Goal: Task Accomplishment & Management: Use online tool/utility

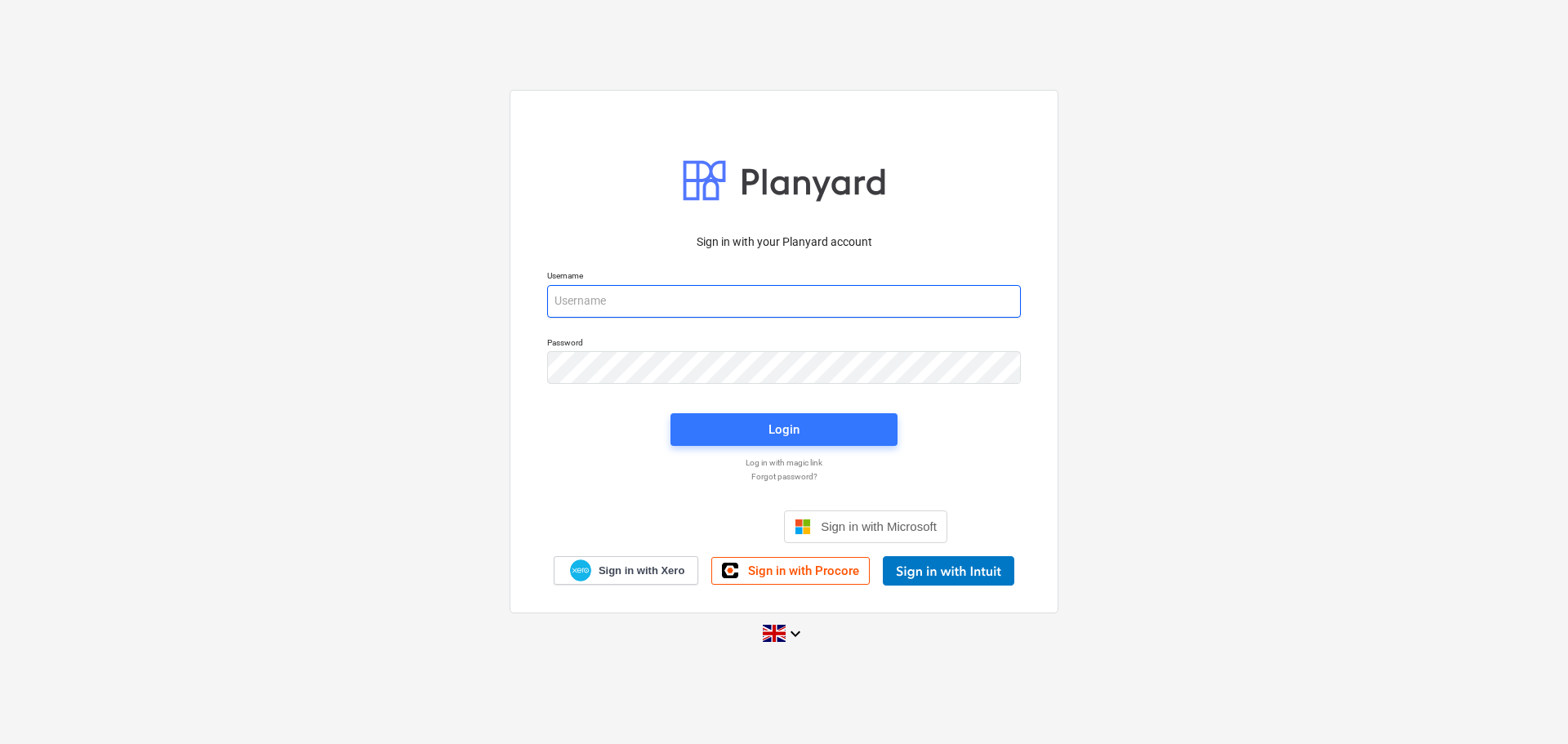
type input "[PERSON_NAME][EMAIL_ADDRESS][PERSON_NAME][DOMAIN_NAME]"
click at [426, 559] on div "Sign in with your Planyard account Username [PERSON_NAME][EMAIL_ADDRESS][PERSON…" at bounding box center [784, 372] width 1568 height 590
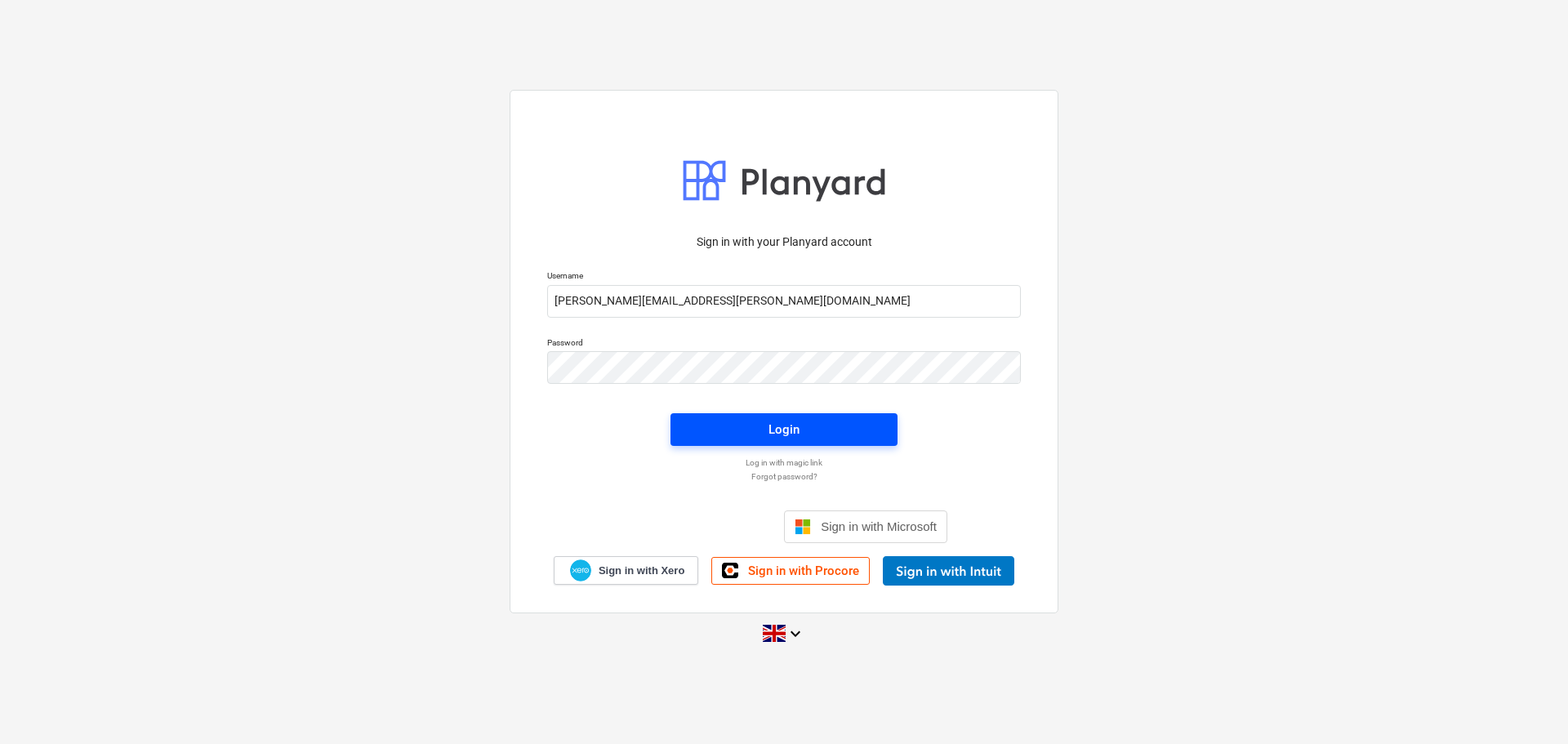
click at [767, 423] on span "Login" at bounding box center [784, 430] width 188 height 22
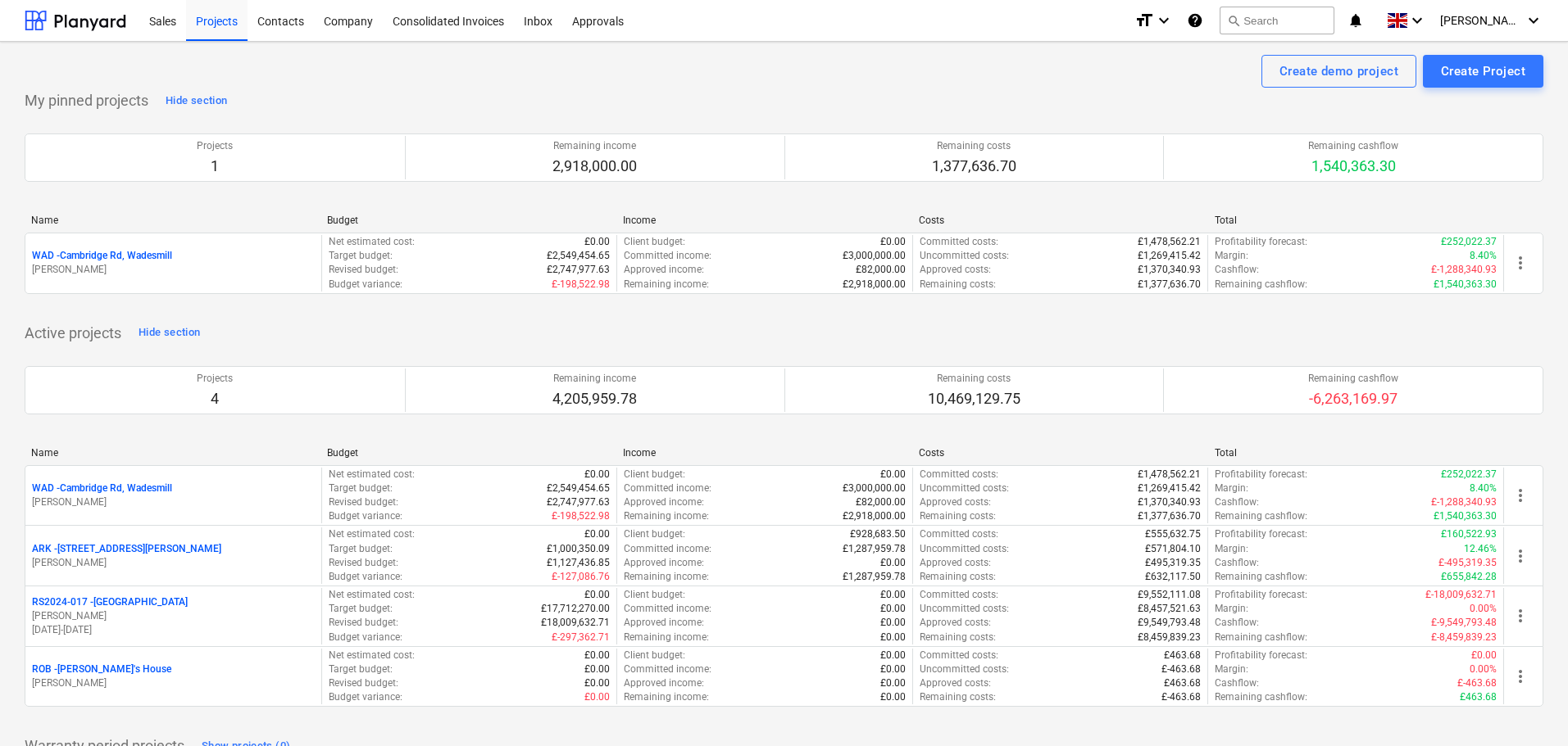
click at [113, 599] on p "RS2024-017 - [GEOGRAPHIC_DATA]" at bounding box center [110, 602] width 156 height 13
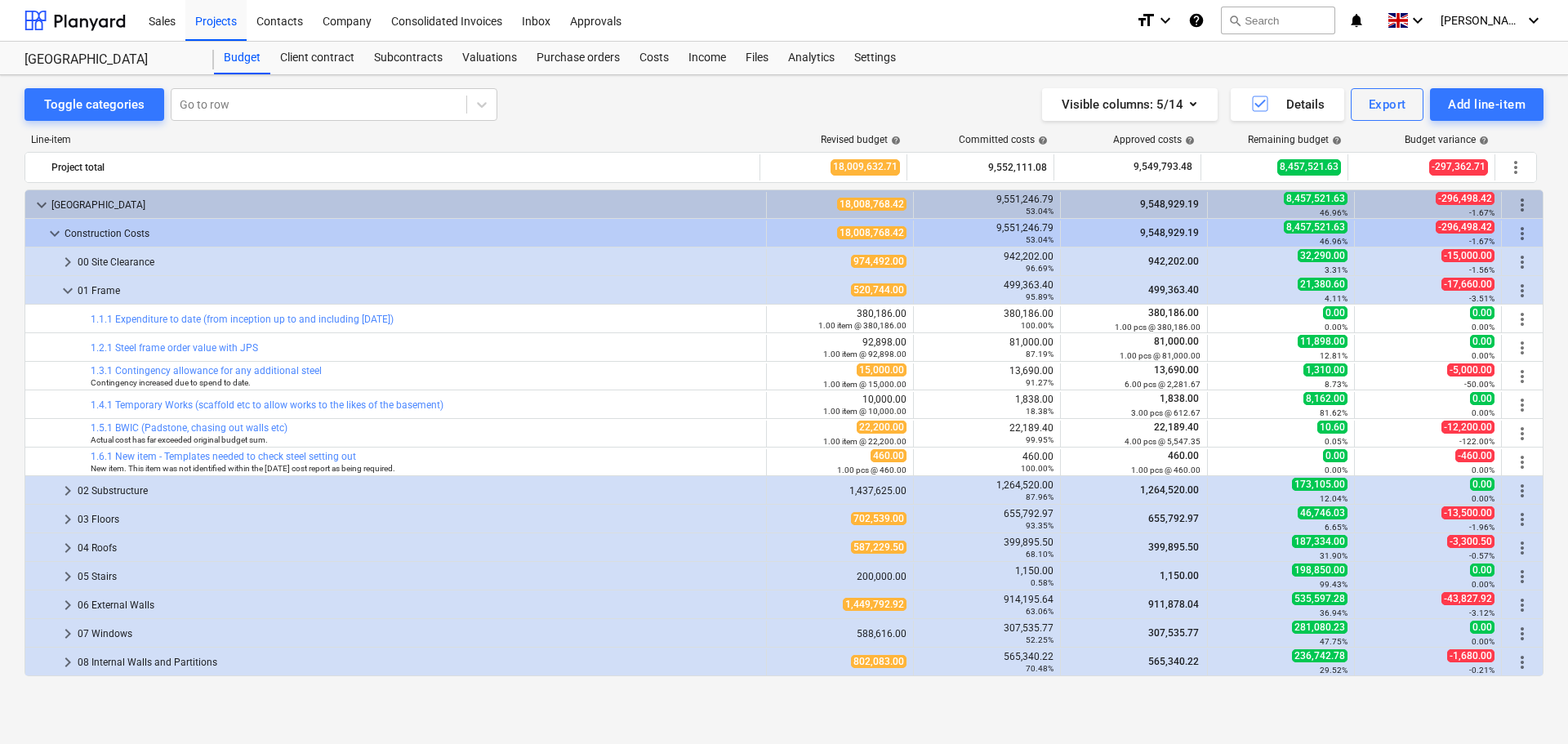
scroll to position [400, 0]
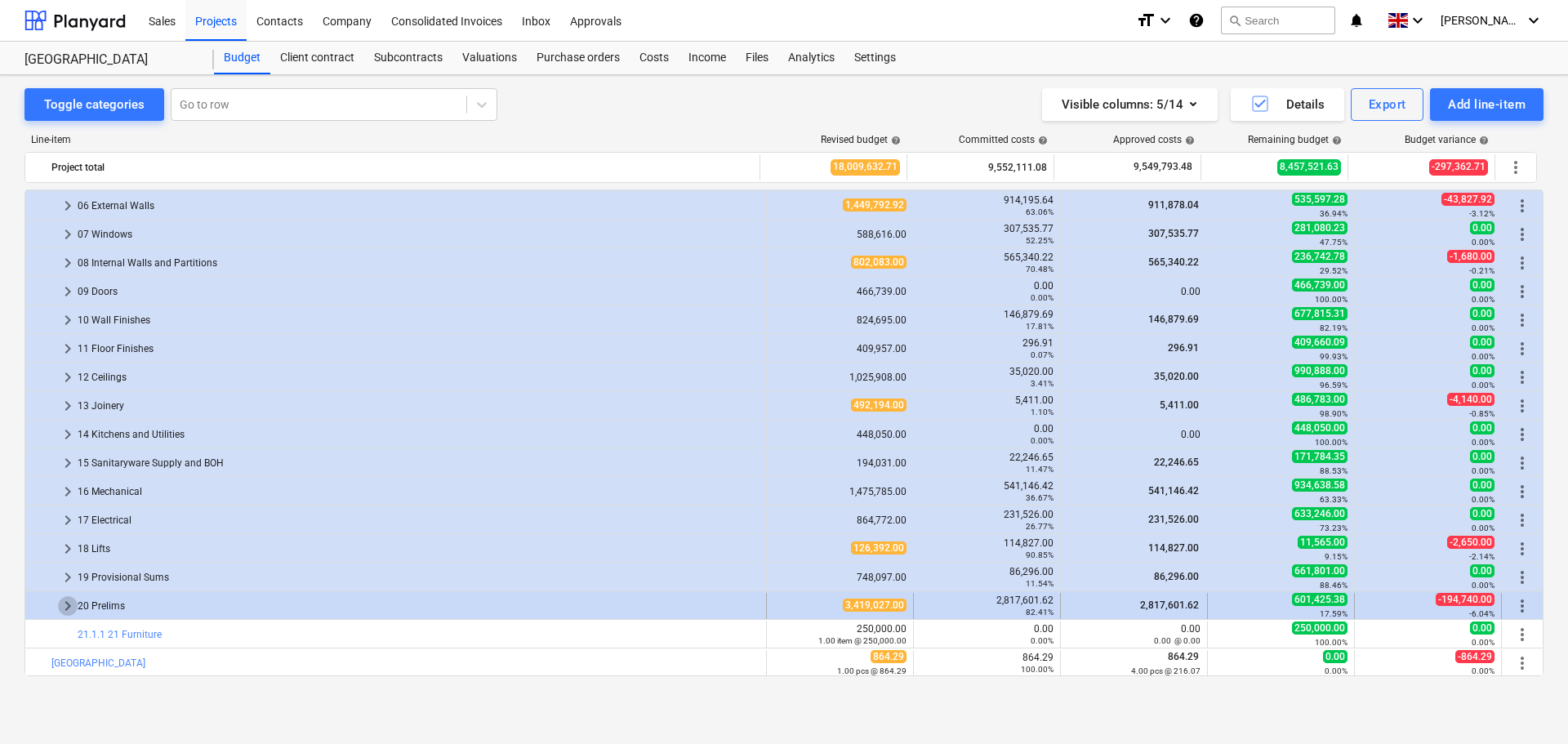
click at [68, 608] on span "keyboard_arrow_right" at bounding box center [68, 606] width 20 height 20
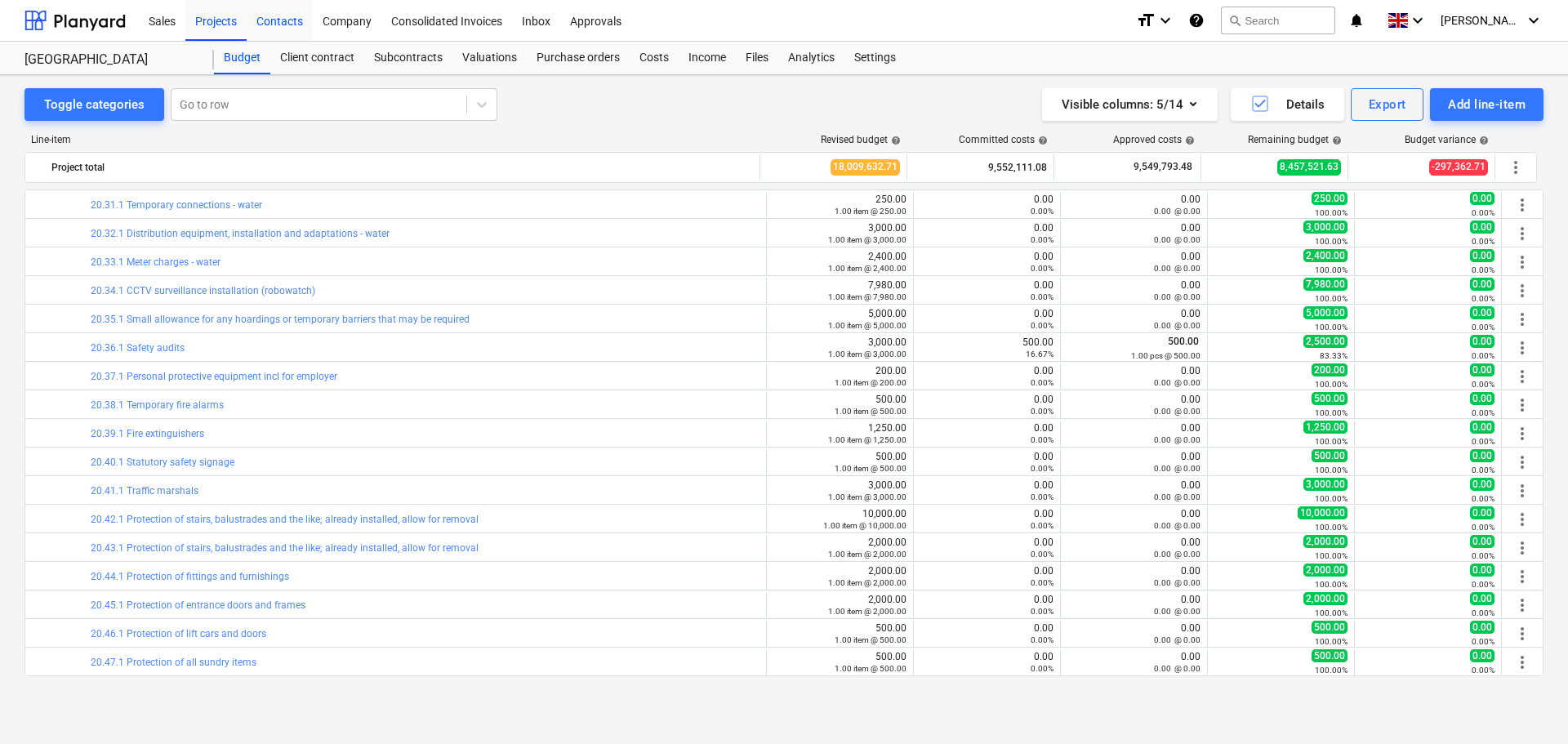
scroll to position [1686, 0]
click at [218, 18] on div "Projects" at bounding box center [216, 20] width 61 height 41
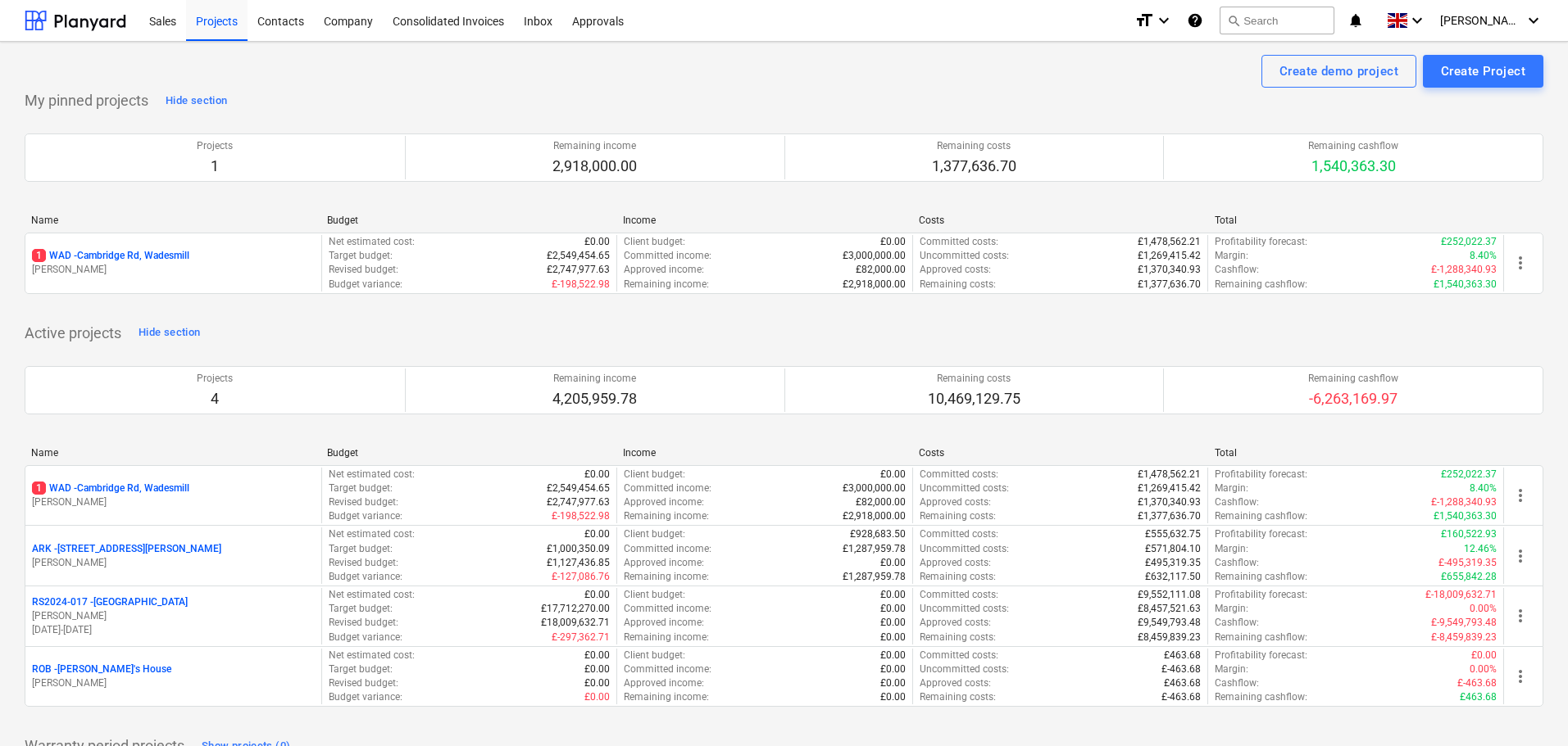
drag, startPoint x: 118, startPoint y: 485, endPoint x: 162, endPoint y: 479, distance: 44.4
click at [118, 485] on p "1 WAD - Cambridge Rd, Wadesmill" at bounding box center [111, 488] width 157 height 13
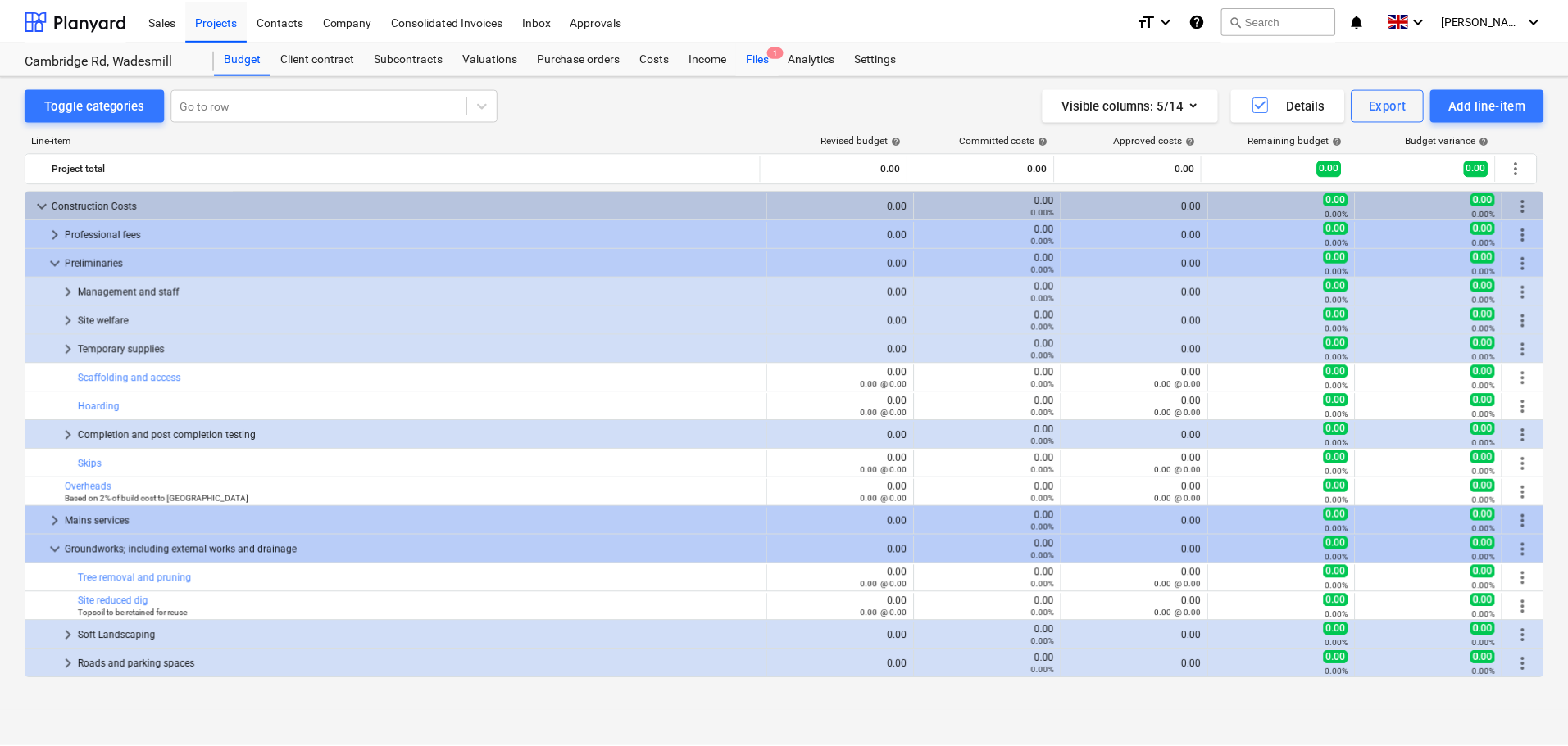
scroll to position [172, 0]
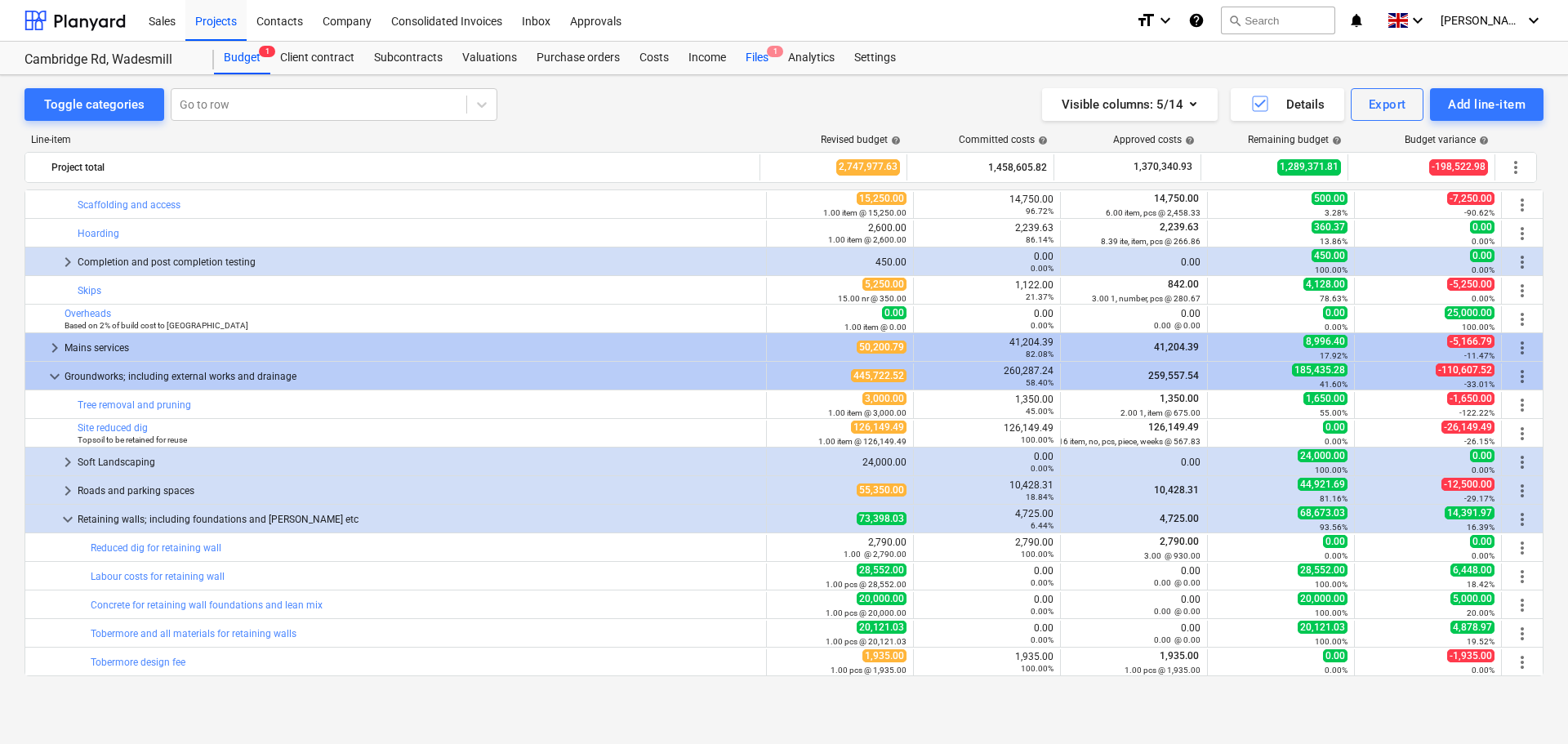
click at [756, 56] on div "Files 1" at bounding box center [756, 57] width 42 height 32
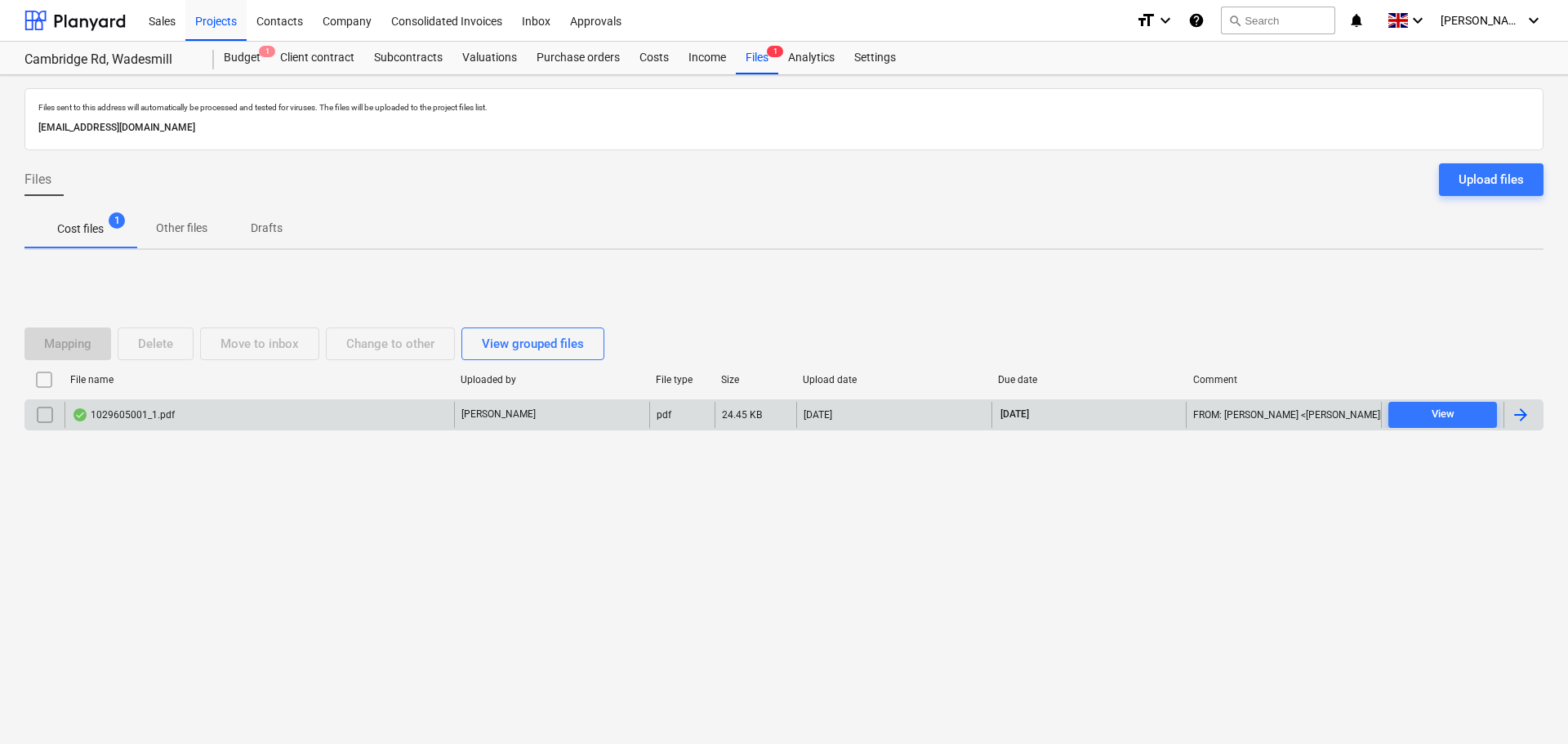
click at [142, 409] on div "1029605001_1.pdf" at bounding box center [123, 415] width 103 height 13
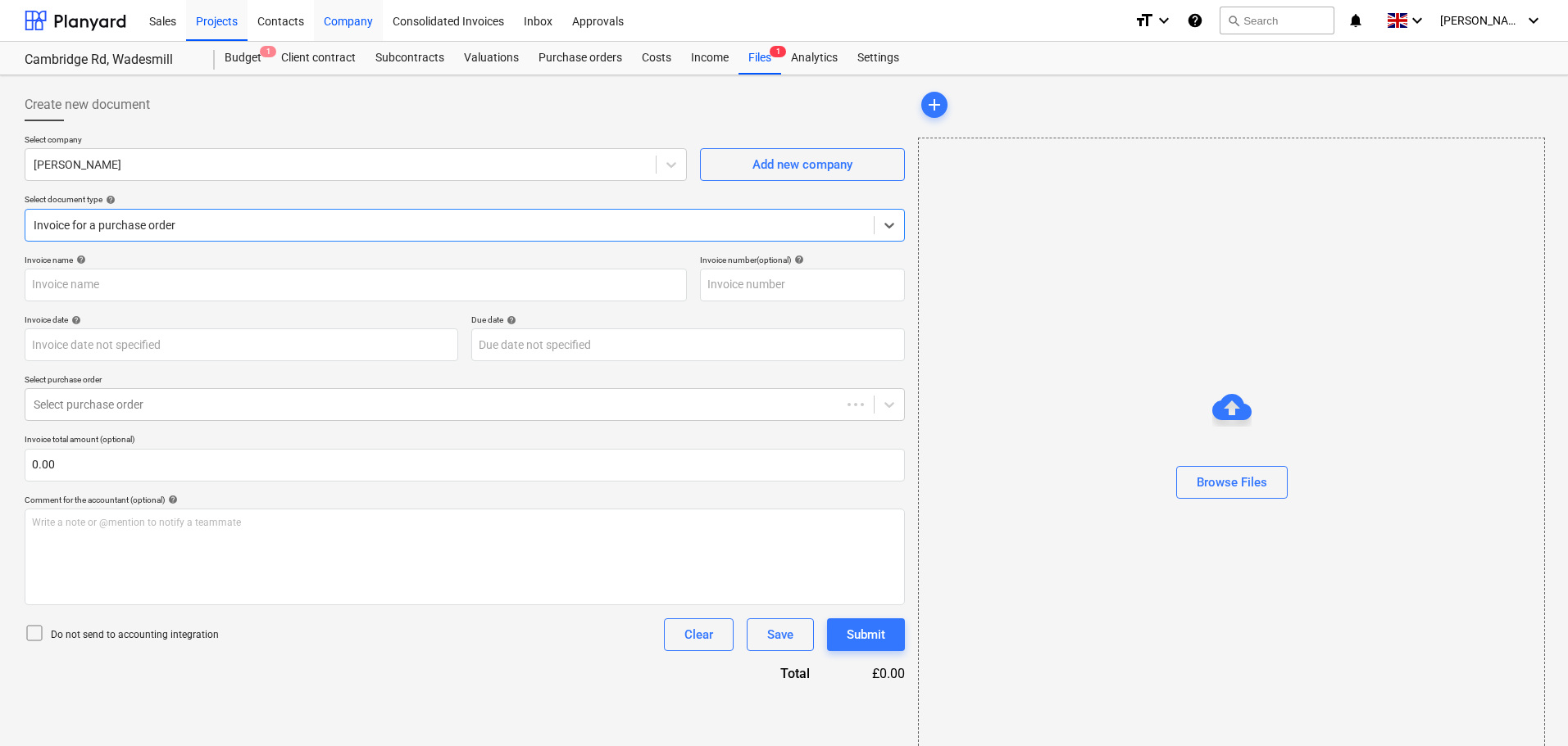
type input "1029605001"
type input "[DATE]"
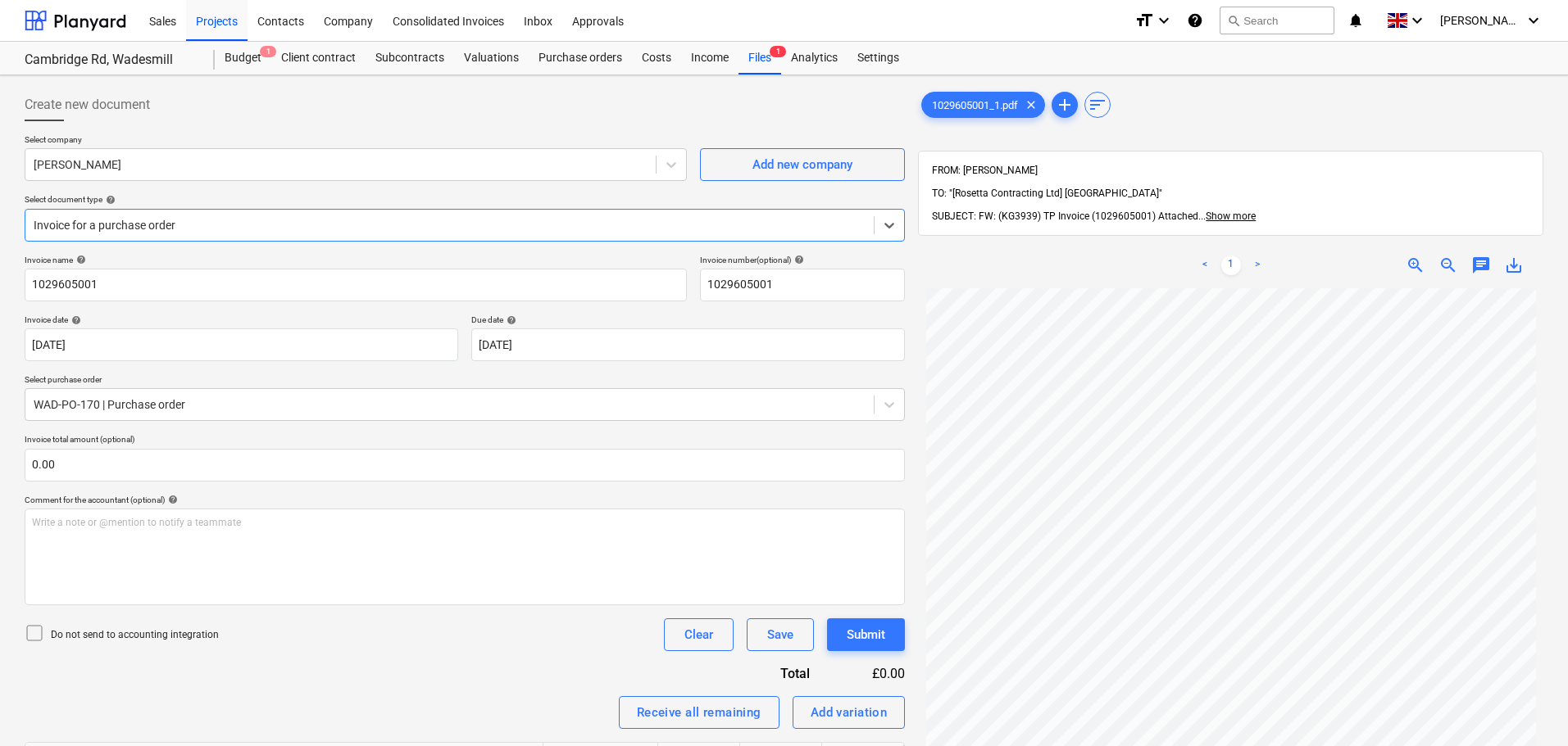
click at [151, 226] on div at bounding box center [449, 226] width 832 height 16
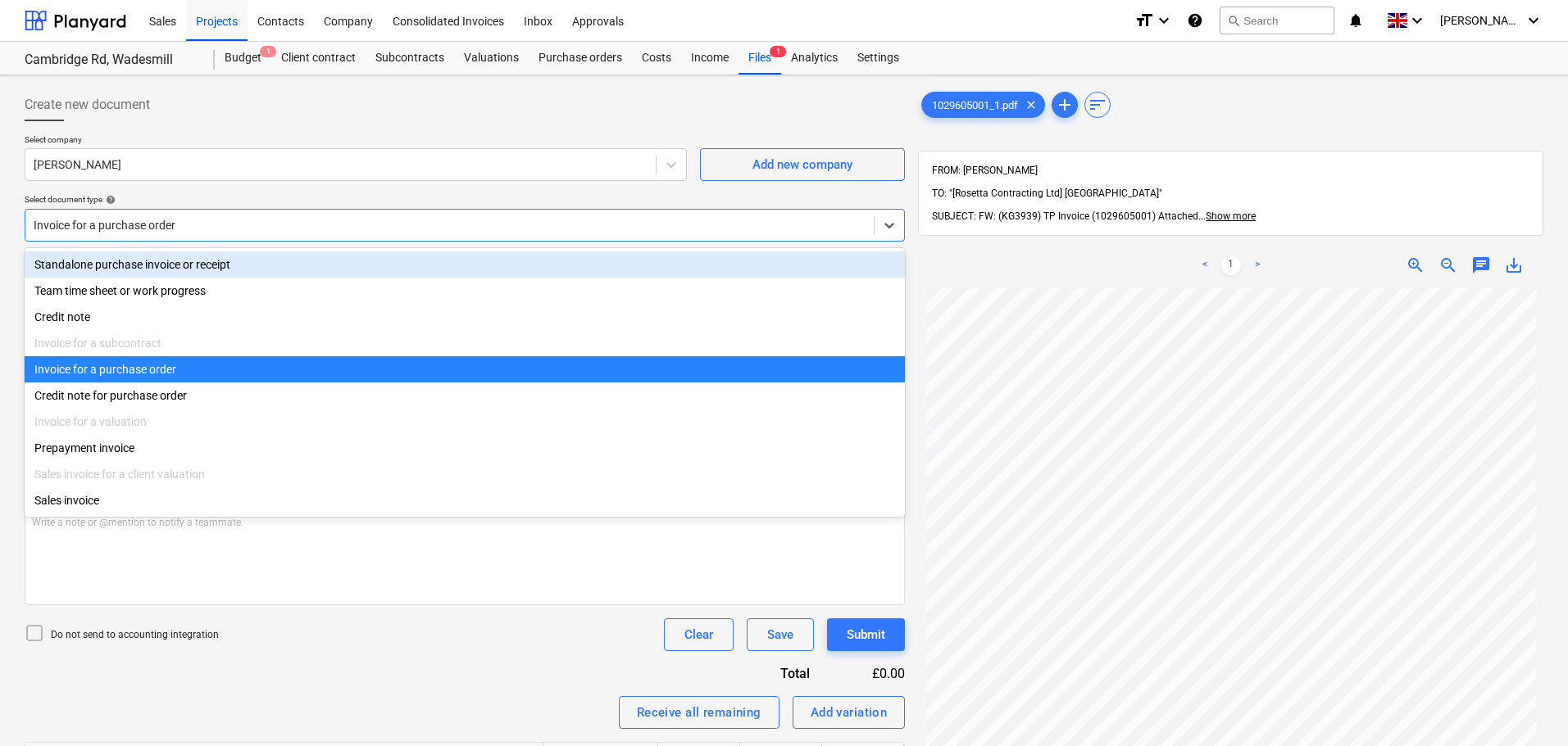
click at [291, 196] on div "Select document type help" at bounding box center [464, 200] width 880 height 11
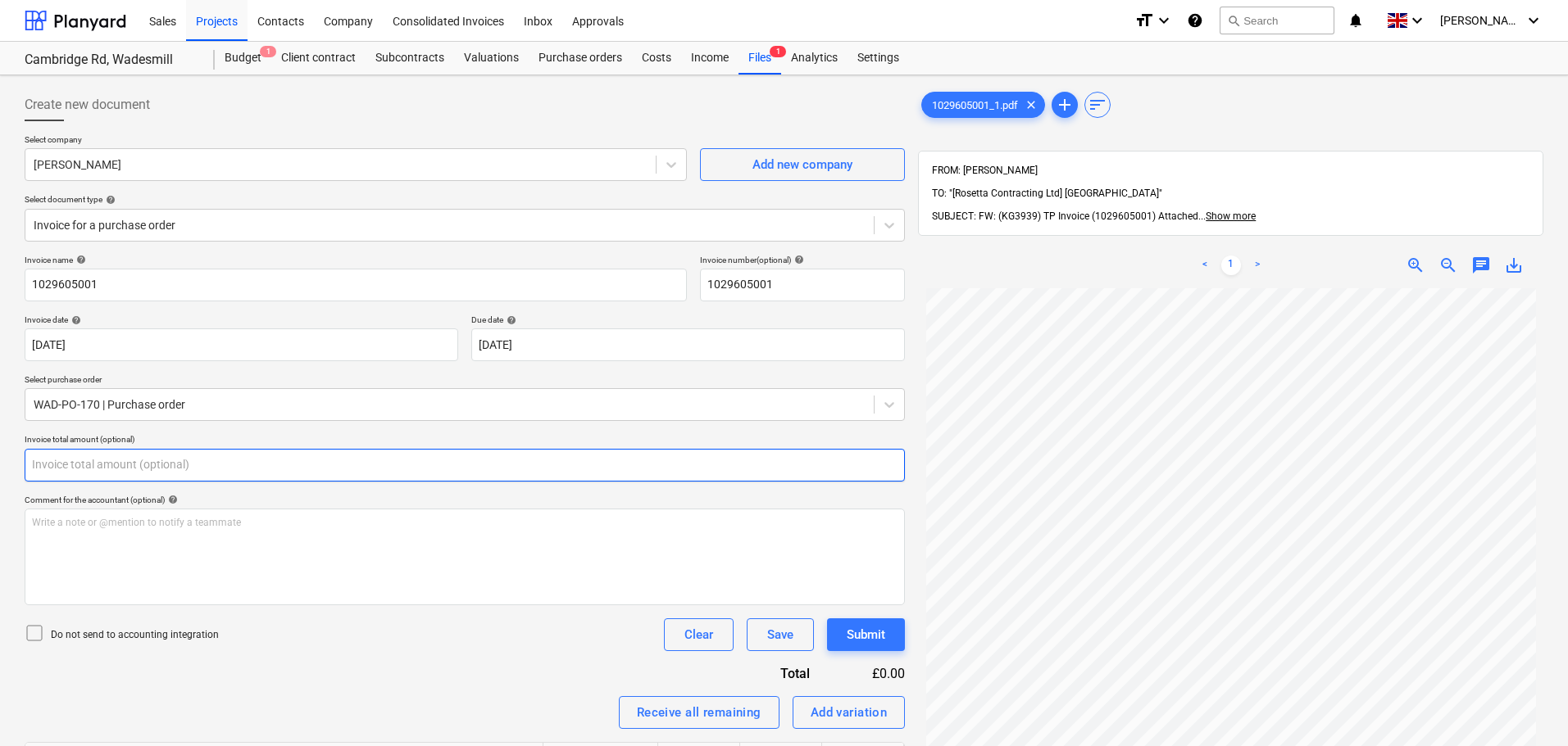
click at [78, 466] on input "text" at bounding box center [464, 465] width 880 height 32
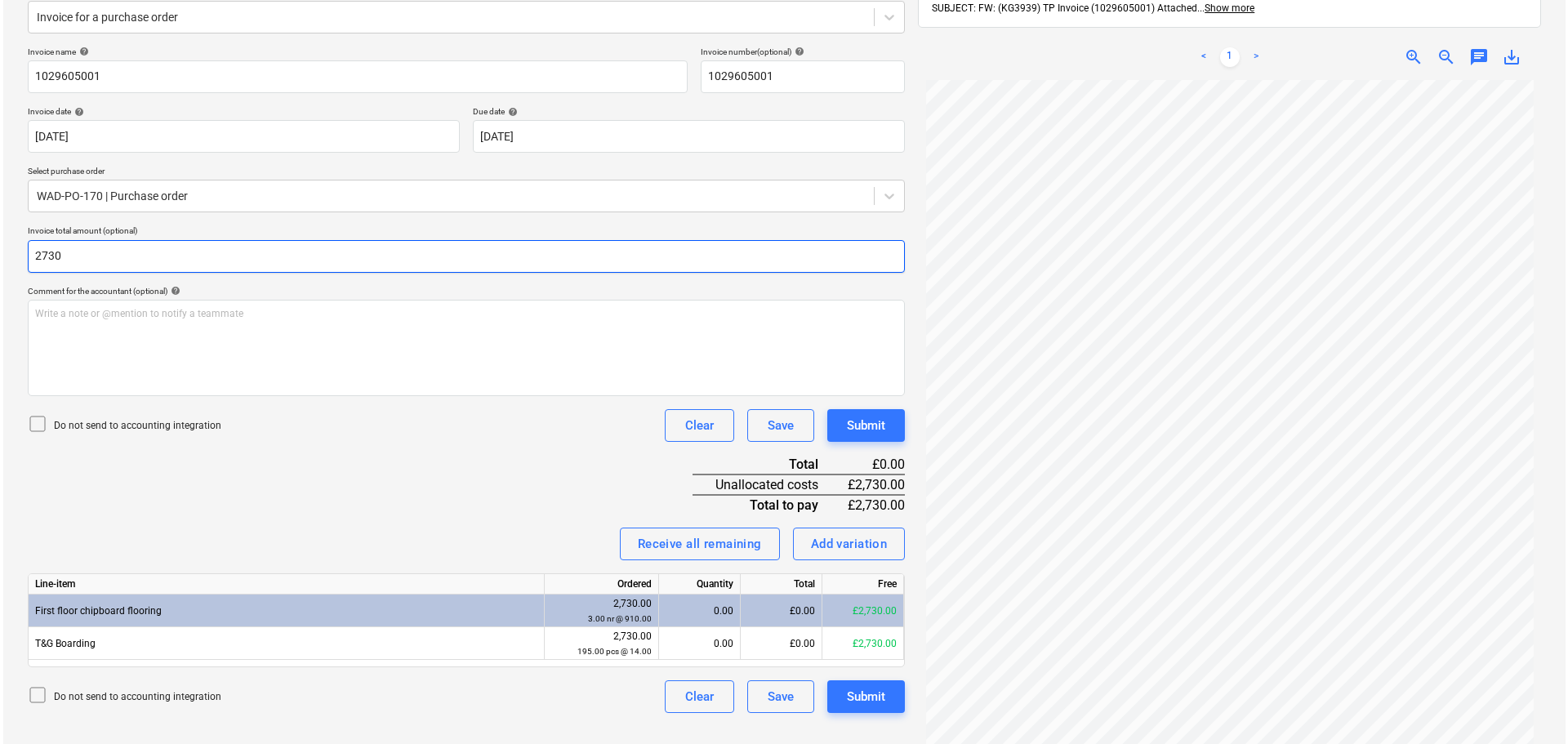
scroll to position [232, 0]
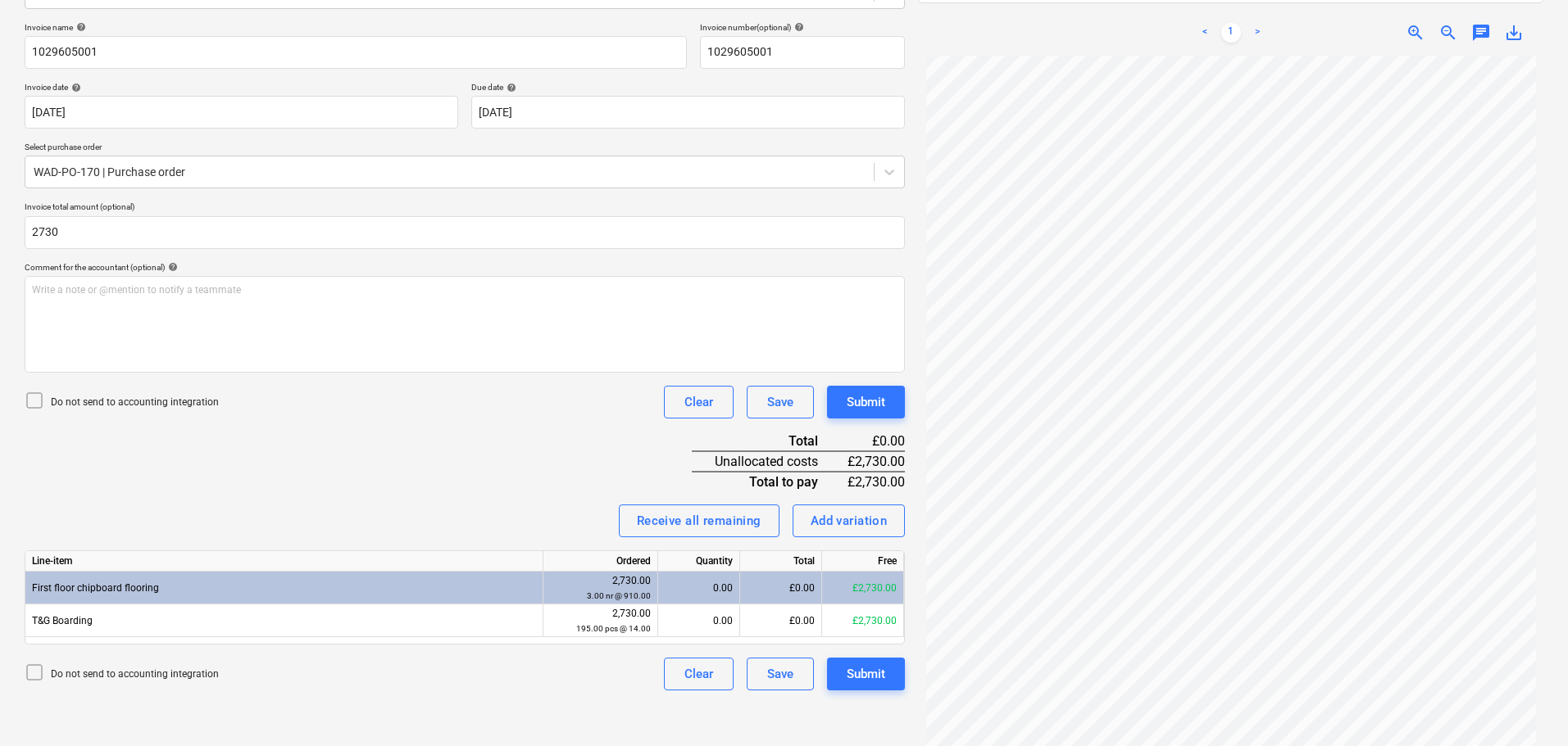
type input "2,730.00"
drag, startPoint x: 503, startPoint y: 415, endPoint x: 617, endPoint y: 431, distance: 115.1
click at [504, 415] on div "Do not send to accounting integration Clear Save Submit" at bounding box center [464, 402] width 880 height 32
click at [678, 521] on div "Receive all remaining" at bounding box center [699, 521] width 125 height 22
click at [570, 448] on div "Invoice name help 1029605001 Invoice number (optional) help 1029605001 Invoice …" at bounding box center [464, 357] width 880 height 669
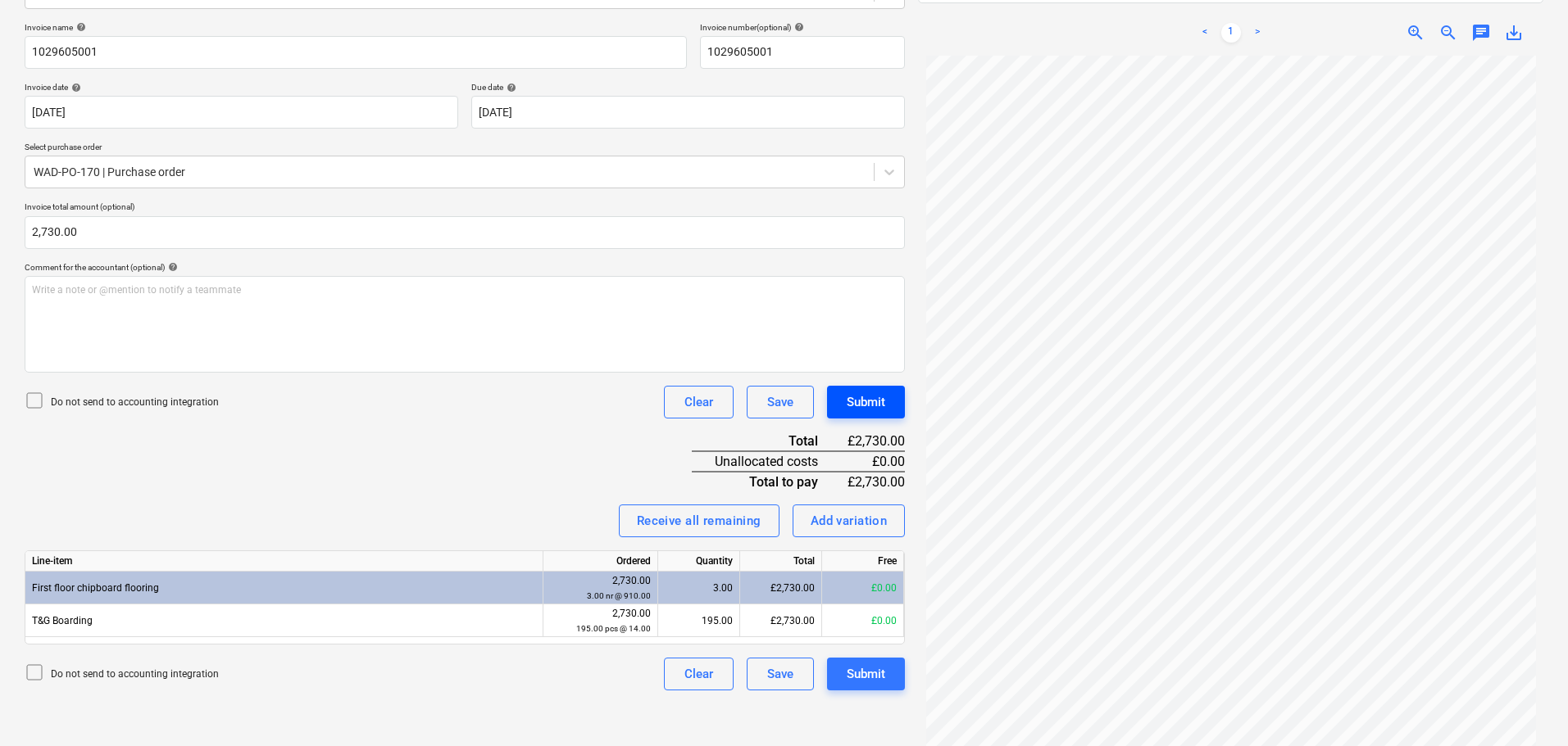
click at [870, 399] on div "Submit" at bounding box center [865, 403] width 39 height 22
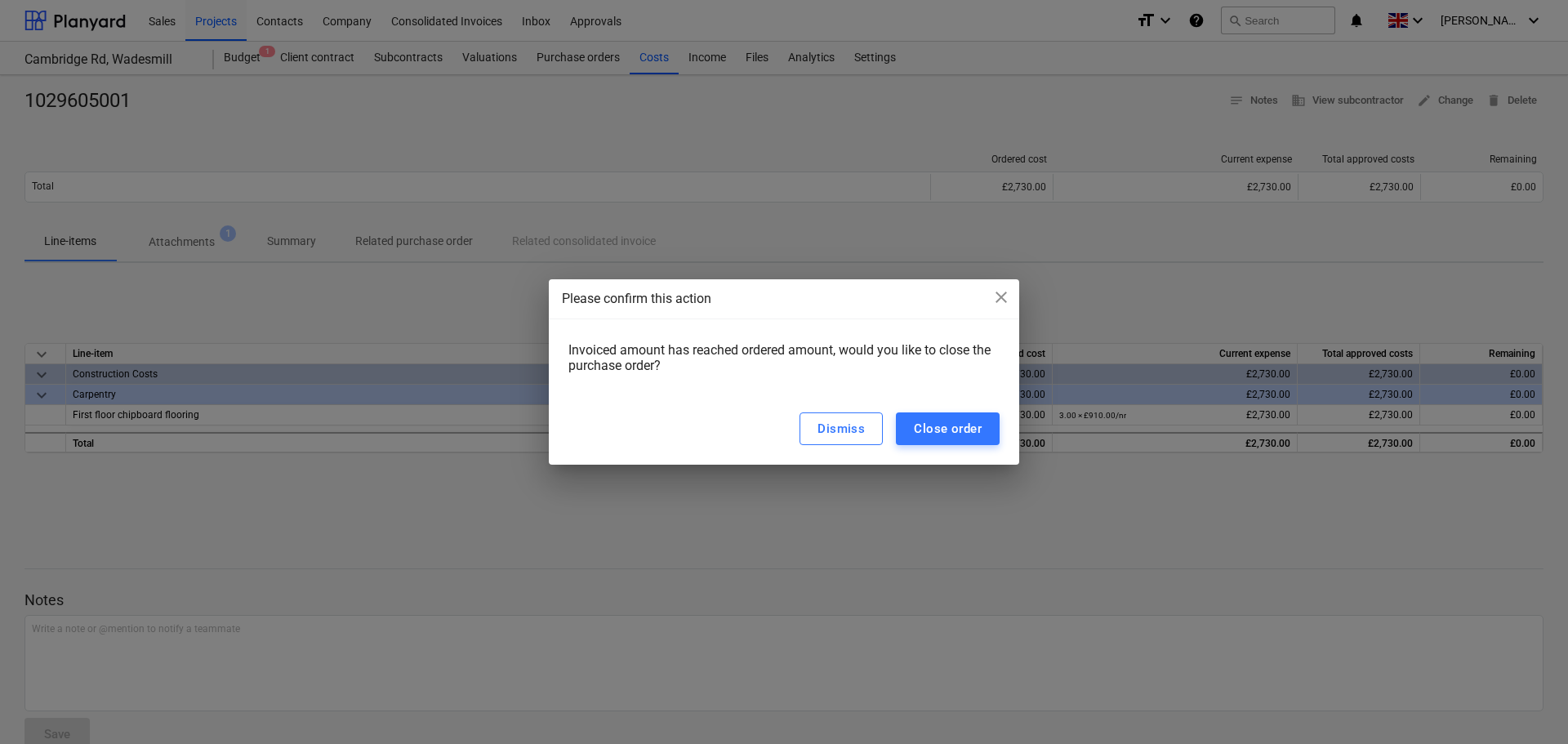
click at [935, 411] on div "Dismiss Close order" at bounding box center [783, 428] width 470 height 72
click at [942, 430] on div "Close order" at bounding box center [948, 429] width 68 height 22
